Goal: Find specific page/section: Find specific page/section

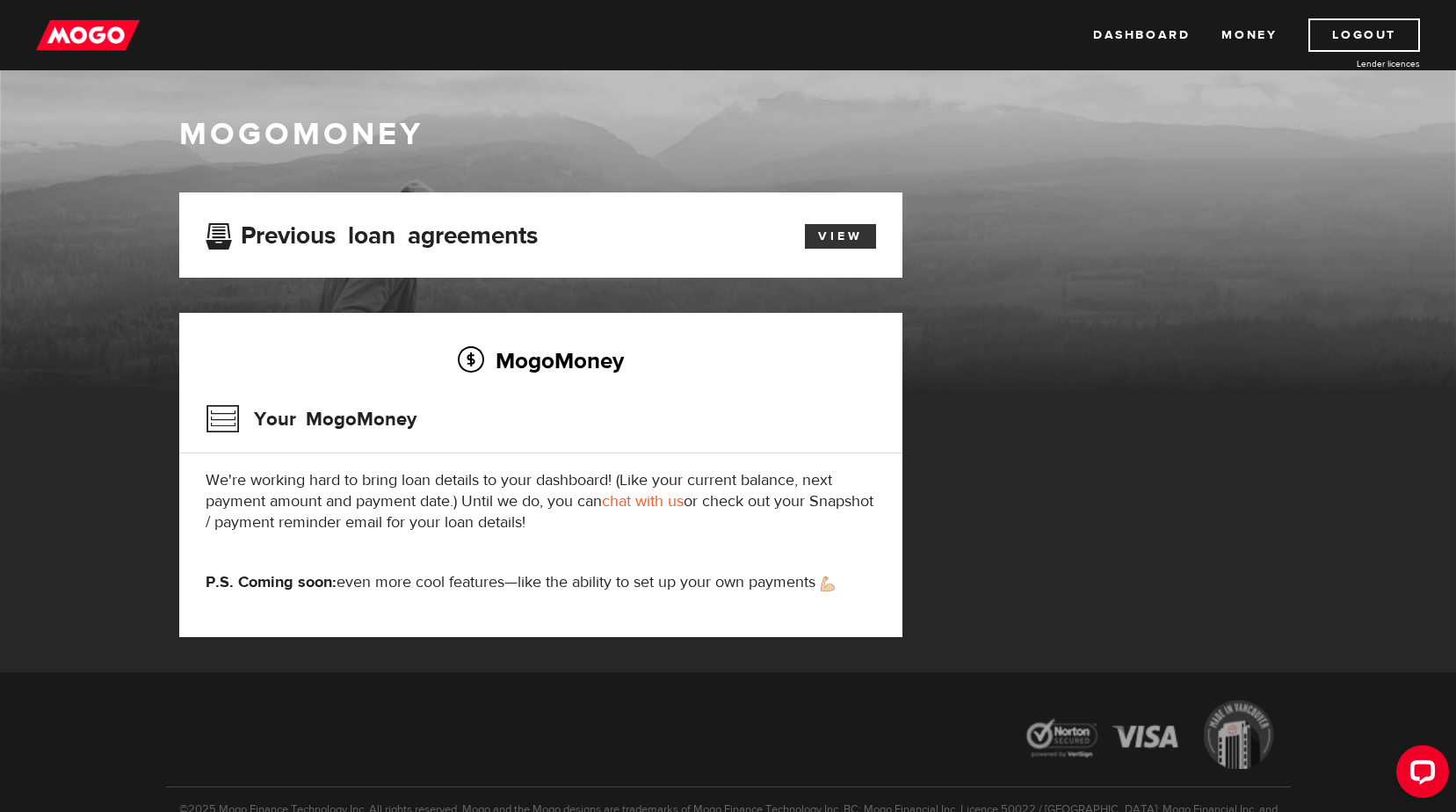
click at [860, 229] on link "View" at bounding box center [841, 236] width 72 height 25
click at [829, 244] on link "View" at bounding box center [841, 236] width 72 height 25
